Goal: Book appointment/travel/reservation

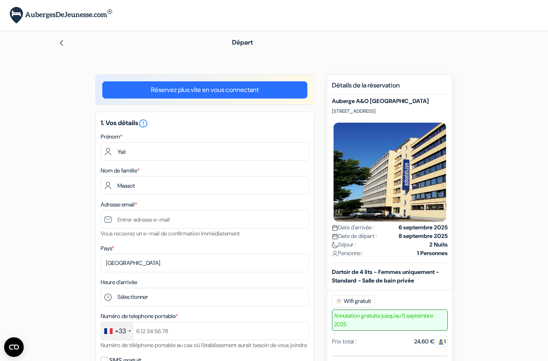
type input "Massot"
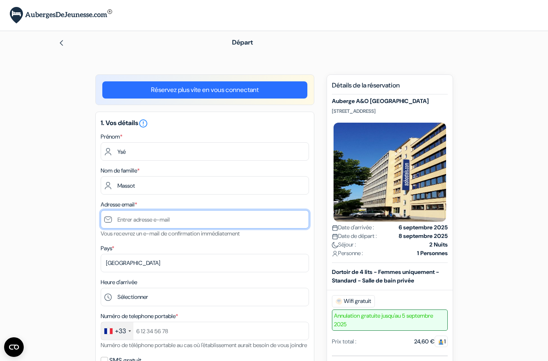
click at [160, 226] on input "text" at bounding box center [205, 219] width 208 height 18
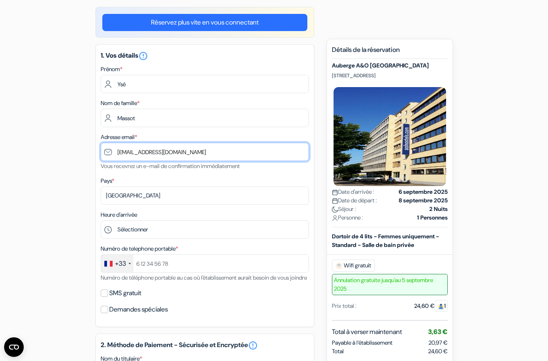
scroll to position [82, 0]
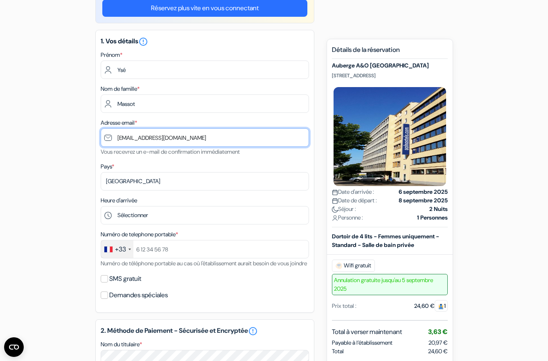
type input "[EMAIL_ADDRESS][DOMAIN_NAME]"
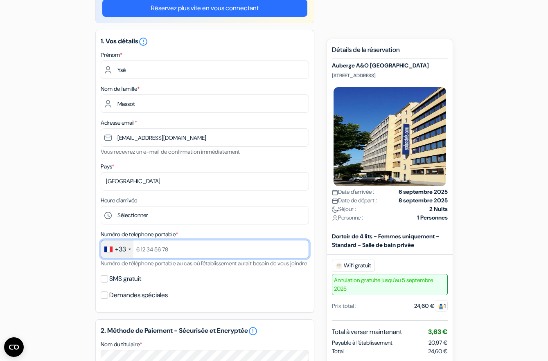
click at [173, 248] on input "text" at bounding box center [205, 249] width 208 height 18
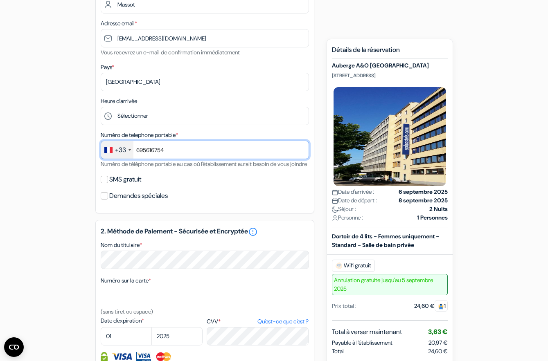
scroll to position [205, 0]
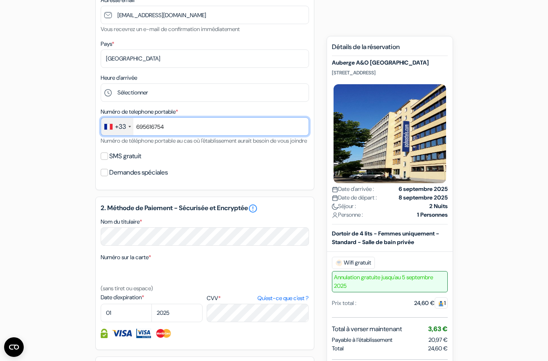
type input "695616754"
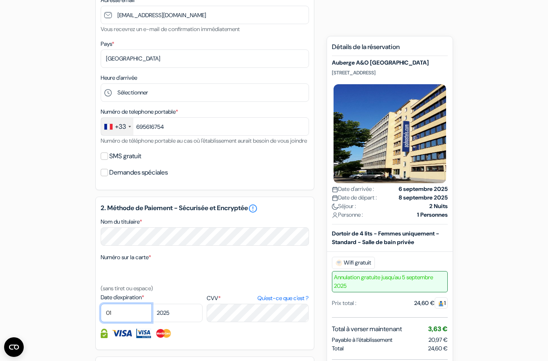
click at [133, 322] on select "01 02 03 04 05 06 07 08 09 10 11 12" at bounding box center [126, 313] width 51 height 18
select select "12"
click at [101, 314] on select "01 02 03 04 05 06 07 08 09 10 11 12" at bounding box center [126, 313] width 51 height 18
click at [182, 319] on select "2025 2026 2027 2028 2029 2030 2031 2032 2033 2034 2035 2036 2037 2038 2039 2040…" at bounding box center [176, 313] width 51 height 18
select select "2028"
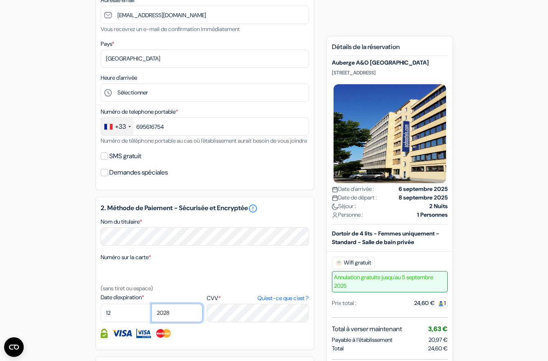
click at [151, 314] on select "2025 2026 2027 2028 2029 2030 2031 2032 2033 2034 2035 2036 2037 2038 2039 2040…" at bounding box center [176, 313] width 51 height 18
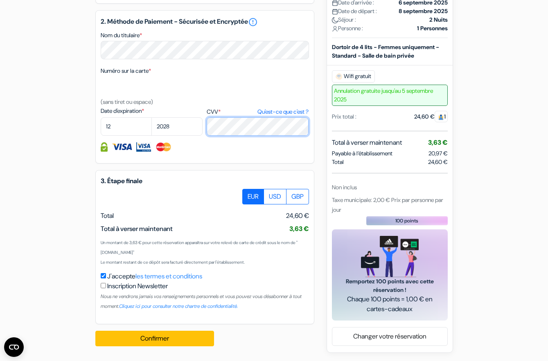
scroll to position [401, 0]
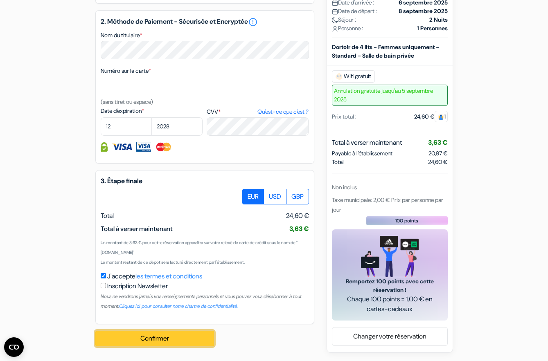
click at [182, 341] on button "Confirmer Loading..." at bounding box center [154, 339] width 119 height 16
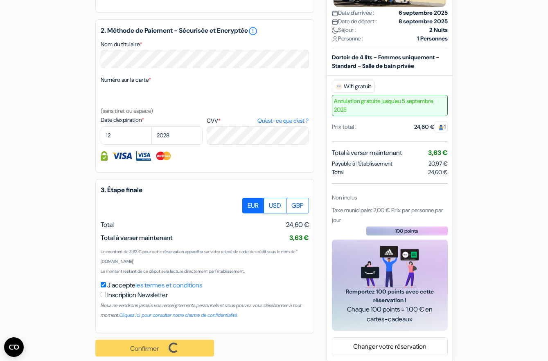
scroll to position [402, 0]
